Goal: Task Accomplishment & Management: Use online tool/utility

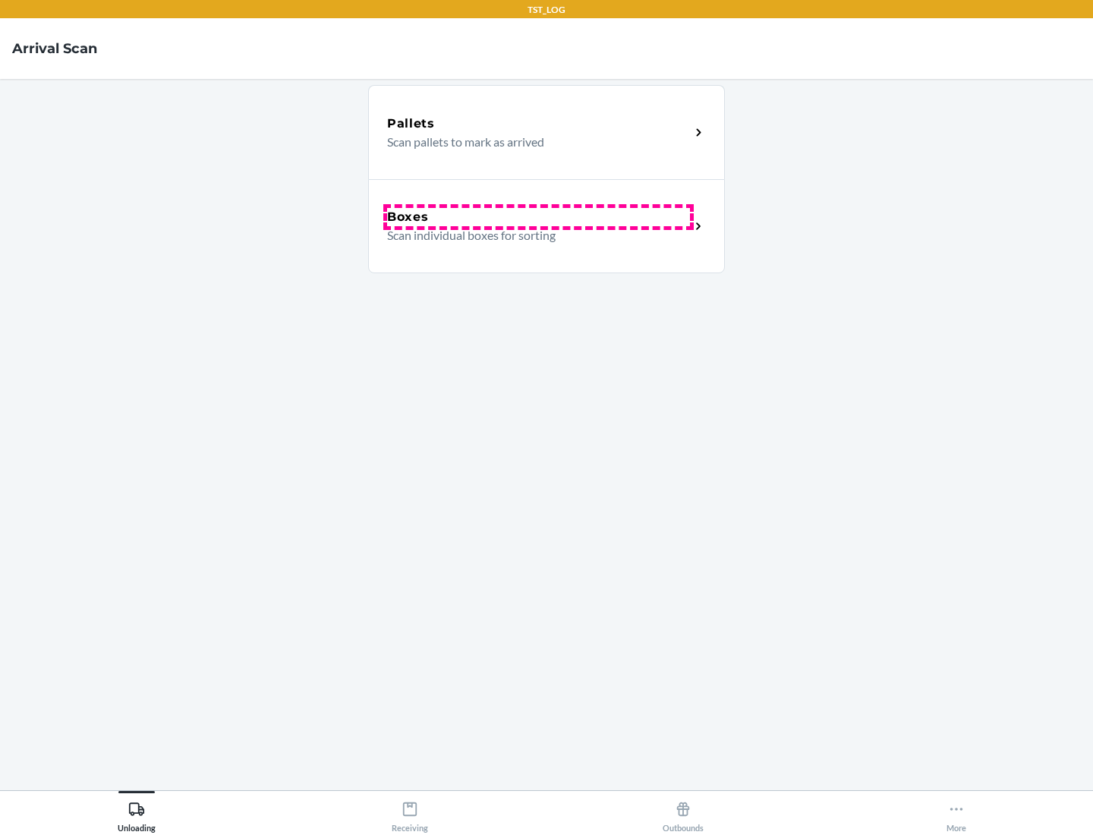
click at [538, 217] on div "Boxes" at bounding box center [538, 217] width 303 height 18
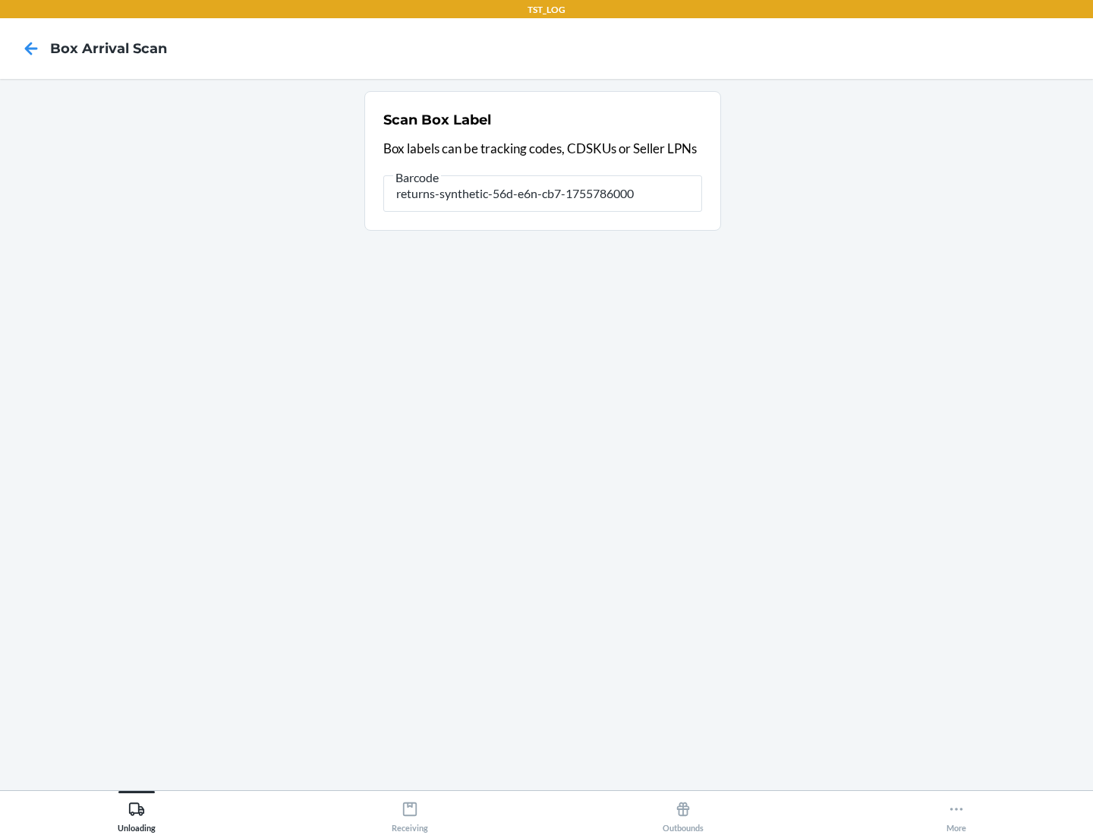
type input "returns-synthetic-56d-e6n-cb7-1755786000"
